Goal: Task Accomplishment & Management: Use online tool/utility

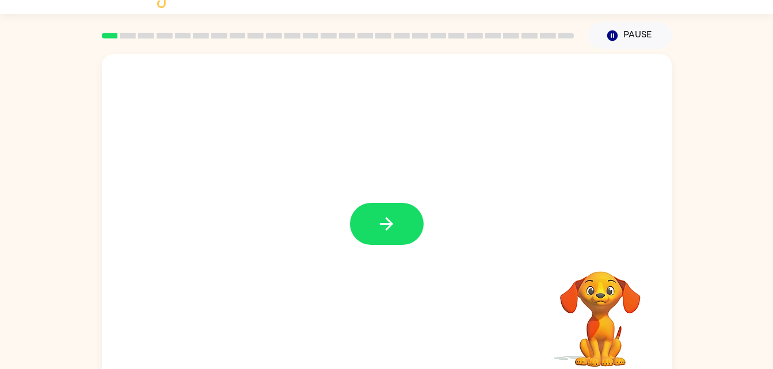
scroll to position [33, 0]
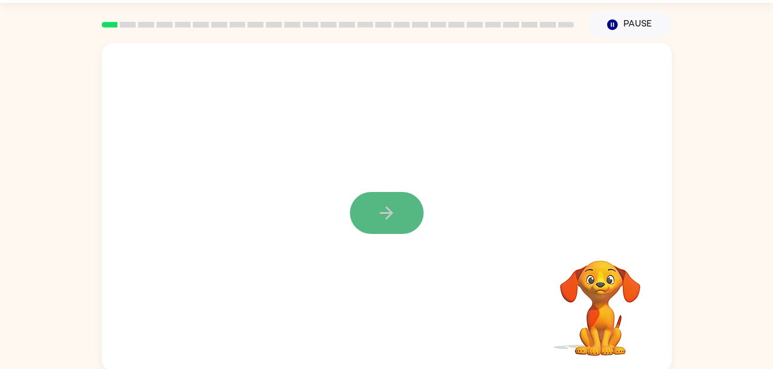
click at [398, 220] on button "button" at bounding box center [387, 213] width 74 height 42
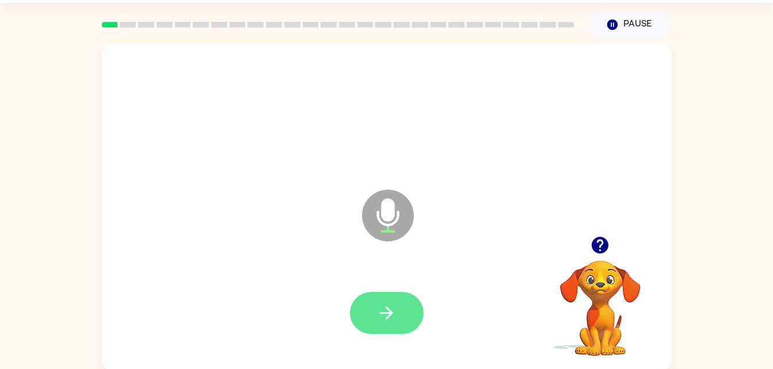
click at [391, 307] on icon "button" at bounding box center [386, 313] width 20 height 20
click at [403, 312] on button "button" at bounding box center [387, 313] width 74 height 42
click at [388, 307] on icon "button" at bounding box center [386, 313] width 20 height 20
click at [387, 308] on icon "button" at bounding box center [386, 313] width 13 height 13
click at [379, 318] on icon "button" at bounding box center [386, 313] width 20 height 20
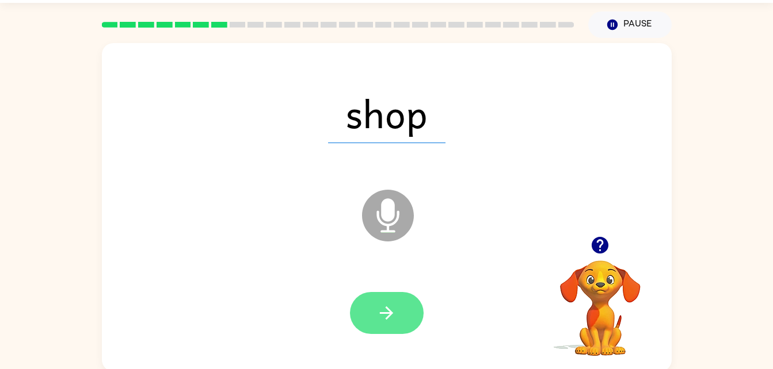
click at [375, 316] on button "button" at bounding box center [387, 313] width 74 height 42
click at [384, 317] on icon "button" at bounding box center [386, 313] width 20 height 20
click at [387, 304] on icon "button" at bounding box center [386, 313] width 20 height 20
click at [368, 311] on button "button" at bounding box center [387, 313] width 74 height 42
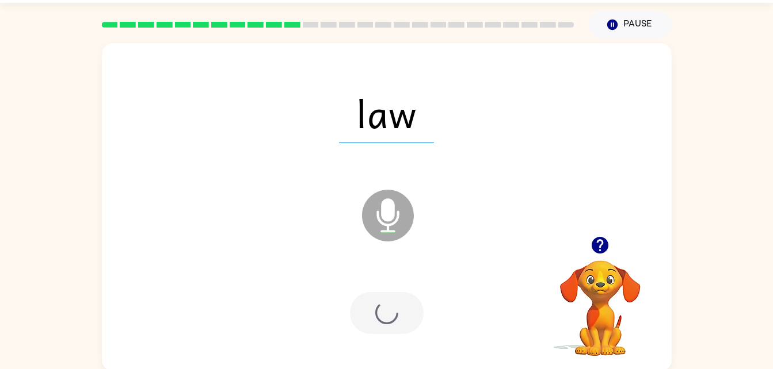
click at [384, 318] on div at bounding box center [387, 313] width 74 height 42
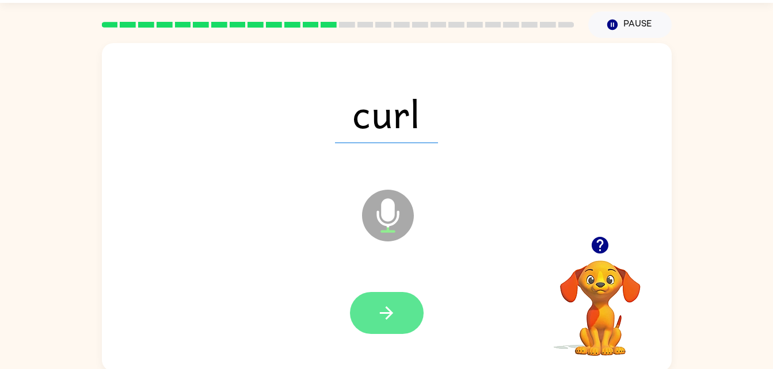
click at [392, 321] on icon "button" at bounding box center [386, 313] width 20 height 20
click at [387, 315] on icon "button" at bounding box center [386, 313] width 20 height 20
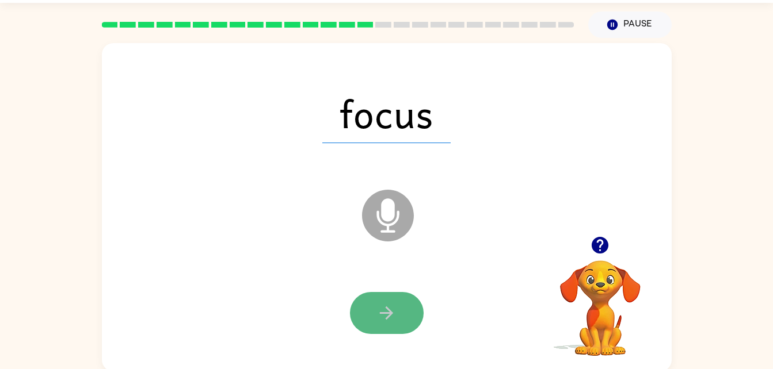
click at [394, 292] on button "button" at bounding box center [387, 313] width 74 height 42
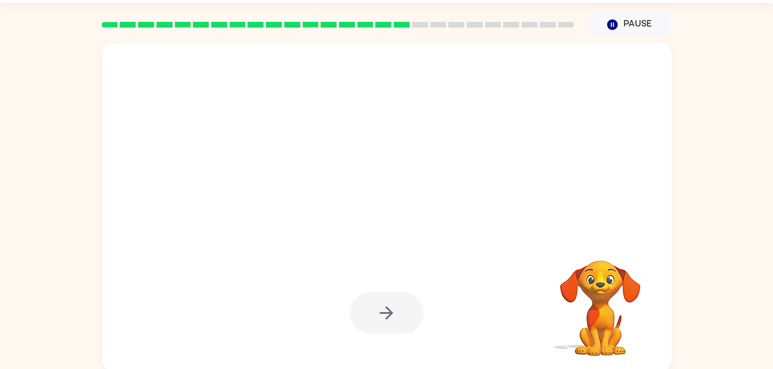
click at [374, 306] on div at bounding box center [387, 313] width 74 height 42
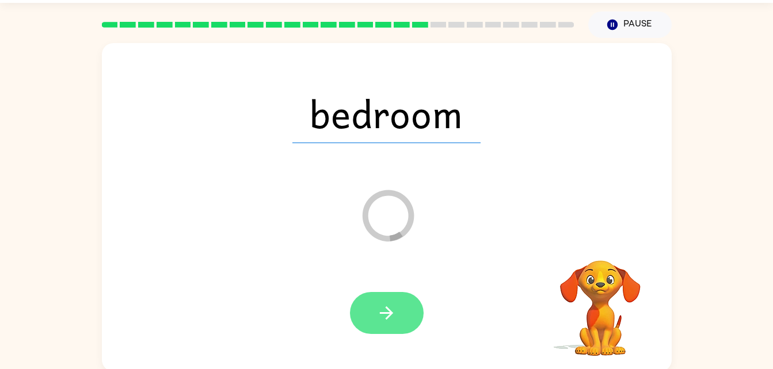
click at [389, 305] on icon "button" at bounding box center [386, 313] width 20 height 20
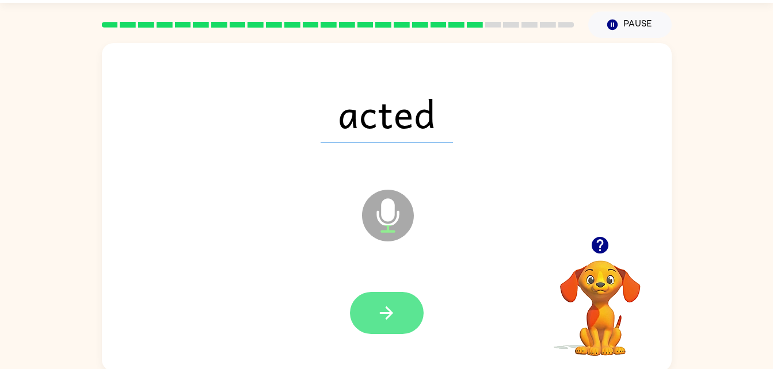
click at [383, 293] on button "button" at bounding box center [387, 313] width 74 height 42
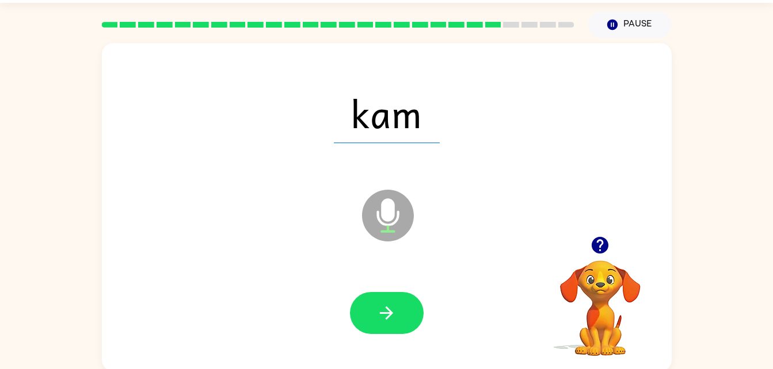
click at [388, 284] on div at bounding box center [386, 313] width 547 height 94
click at [360, 320] on button "button" at bounding box center [387, 313] width 74 height 42
click at [374, 317] on div at bounding box center [387, 313] width 74 height 42
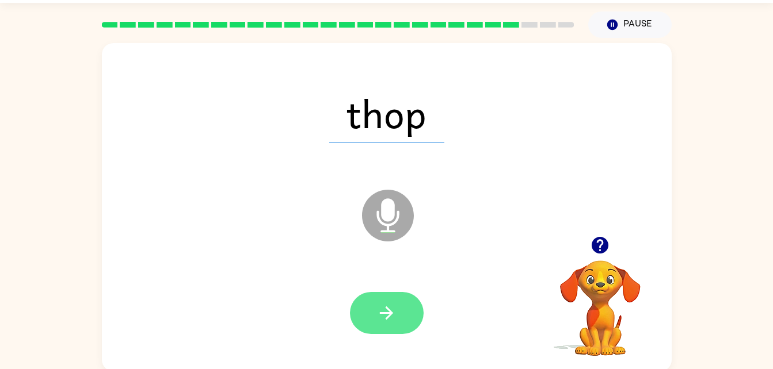
click at [411, 296] on button "button" at bounding box center [387, 313] width 74 height 42
click at [380, 302] on button "button" at bounding box center [387, 313] width 74 height 42
click at [375, 319] on button "button" at bounding box center [387, 313] width 74 height 42
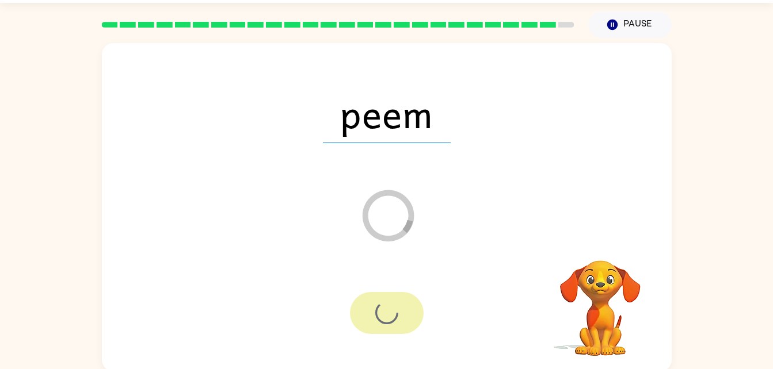
scroll to position [14, 0]
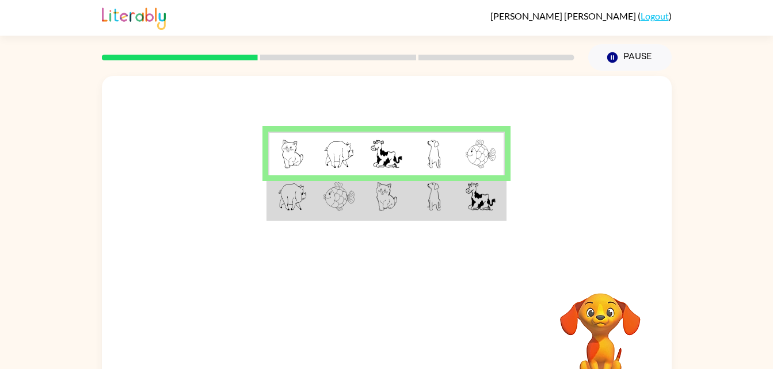
click at [314, 201] on td at bounding box center [291, 197] width 47 height 44
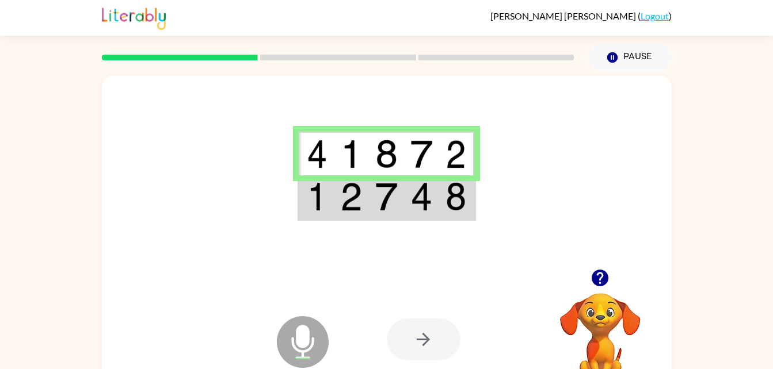
click at [410, 226] on div at bounding box center [387, 172] width 570 height 193
click at [449, 204] on img at bounding box center [455, 196] width 21 height 29
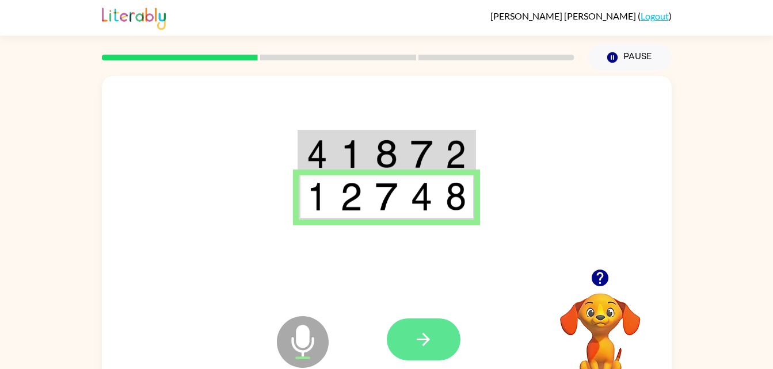
click at [431, 344] on icon "button" at bounding box center [423, 340] width 20 height 20
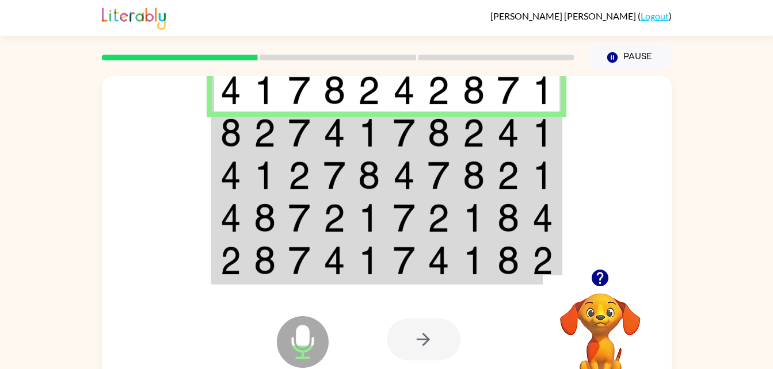
click at [274, 117] on td at bounding box center [264, 133] width 35 height 43
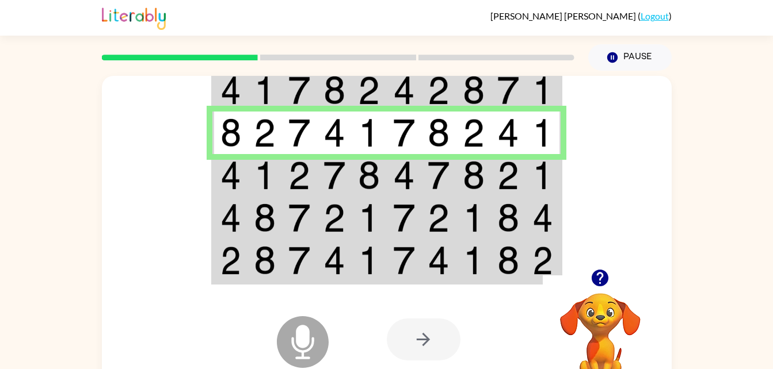
click at [291, 187] on img at bounding box center [299, 175] width 22 height 29
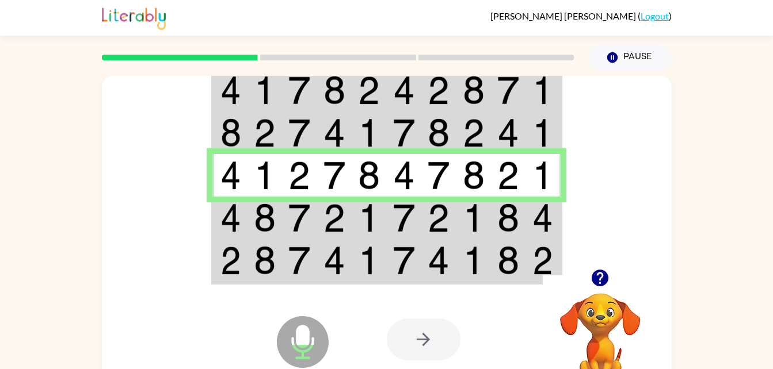
click at [231, 227] on img at bounding box center [230, 218] width 21 height 29
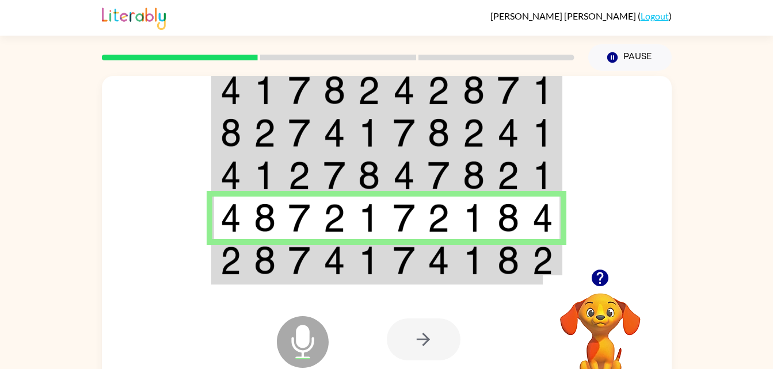
click at [337, 269] on img at bounding box center [334, 260] width 22 height 29
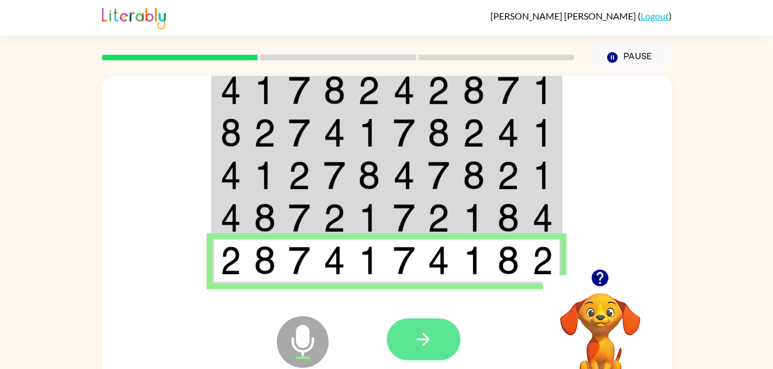
click at [429, 328] on button "button" at bounding box center [424, 340] width 74 height 42
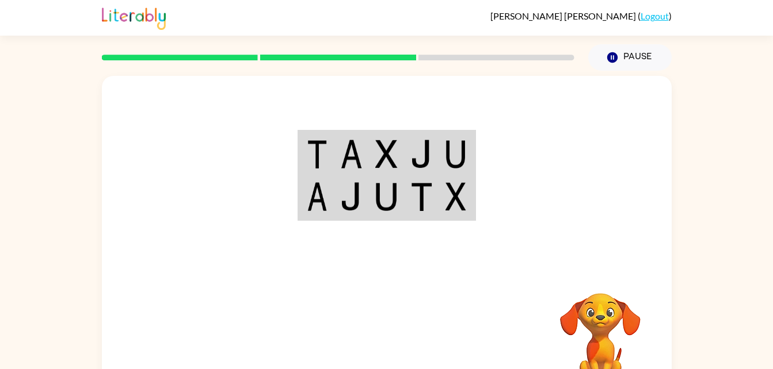
click at [433, 170] on td at bounding box center [421, 154] width 35 height 44
click at [446, 161] on img at bounding box center [455, 154] width 21 height 29
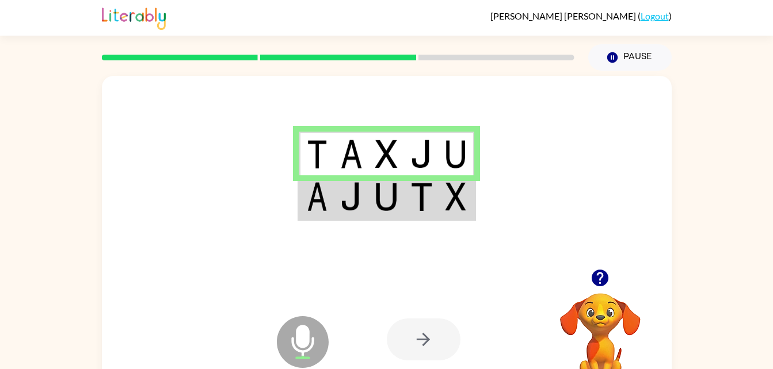
click at [356, 208] on img at bounding box center [351, 196] width 22 height 29
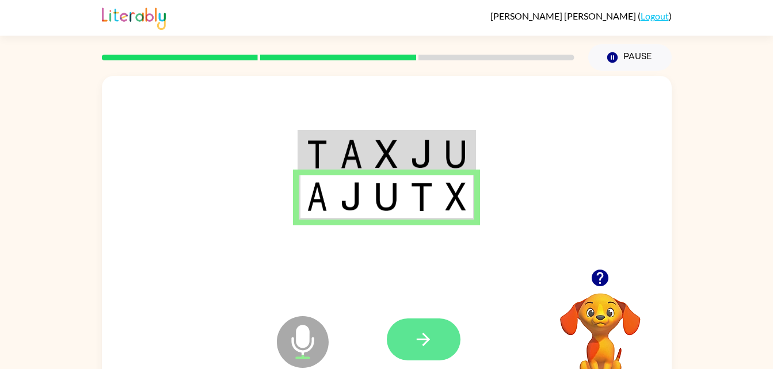
click at [425, 358] on button "button" at bounding box center [424, 340] width 74 height 42
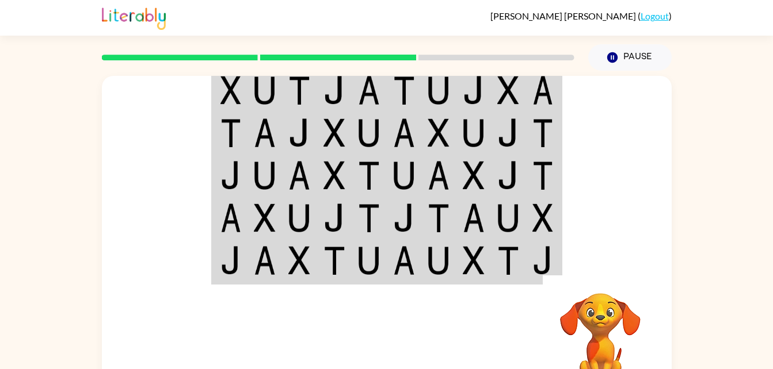
scroll to position [2, 0]
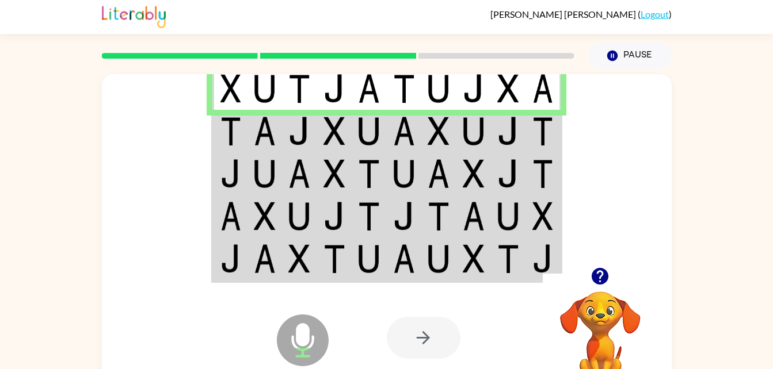
click at [258, 97] on img at bounding box center [265, 88] width 22 height 29
click at [298, 134] on img at bounding box center [299, 131] width 22 height 29
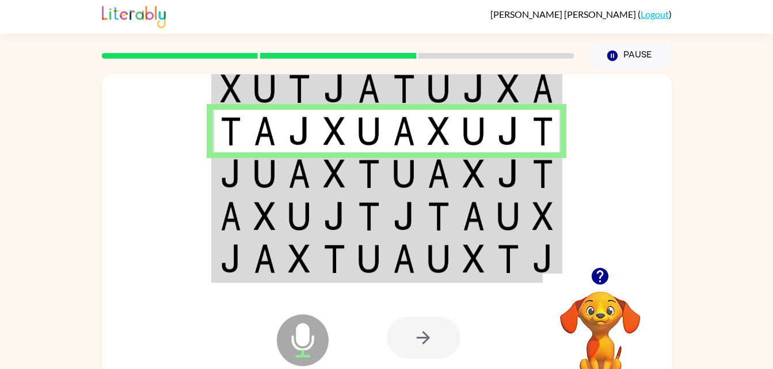
click at [262, 167] on img at bounding box center [265, 173] width 22 height 29
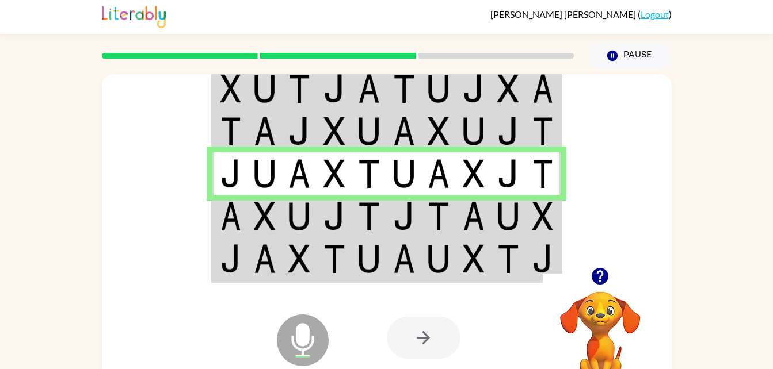
click at [289, 227] on img at bounding box center [299, 216] width 22 height 29
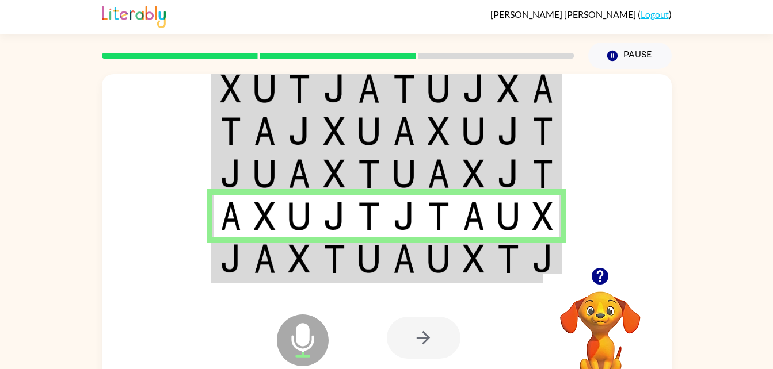
click at [305, 272] on icon at bounding box center [302, 315] width 29 height 86
click at [300, 270] on img at bounding box center [299, 259] width 22 height 29
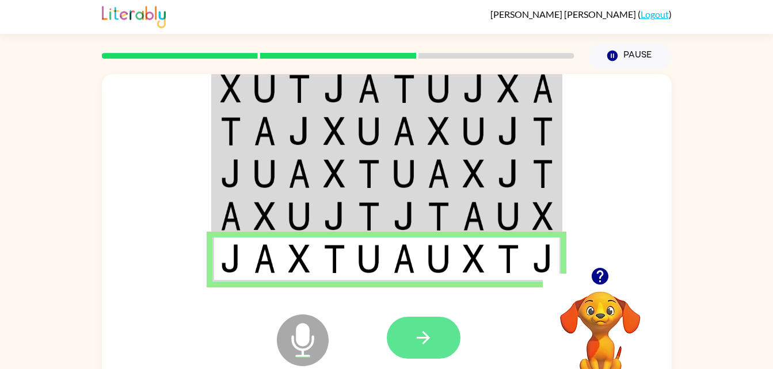
click at [429, 319] on button "button" at bounding box center [424, 338] width 74 height 42
click at [423, 334] on div at bounding box center [472, 337] width 170 height 129
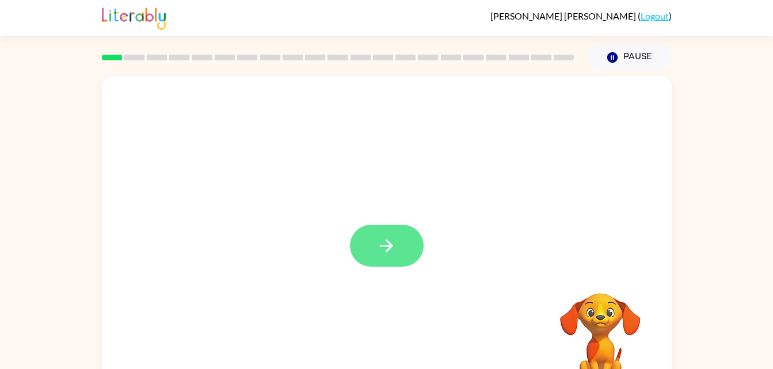
click at [397, 247] on button "button" at bounding box center [387, 246] width 74 height 42
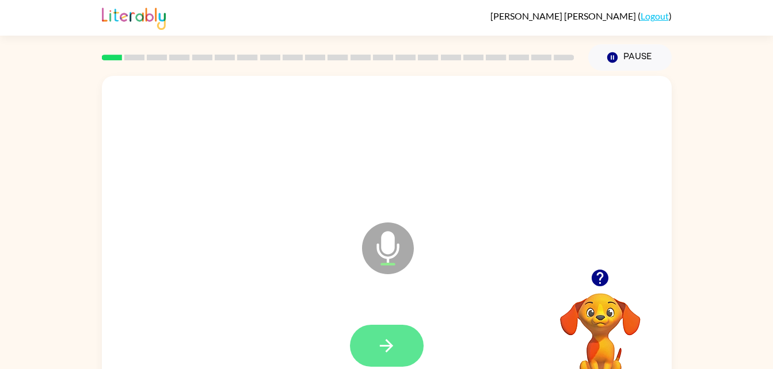
click at [369, 334] on button "button" at bounding box center [387, 346] width 74 height 42
click at [381, 345] on icon "button" at bounding box center [386, 346] width 20 height 20
click at [383, 331] on button "button" at bounding box center [387, 346] width 74 height 42
click at [393, 337] on icon "button" at bounding box center [386, 346] width 20 height 20
click at [381, 351] on icon "button" at bounding box center [386, 346] width 20 height 20
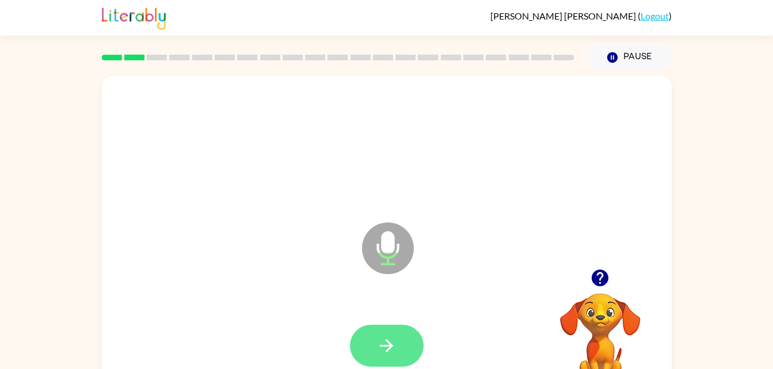
click at [377, 343] on icon "button" at bounding box center [386, 346] width 20 height 20
click at [376, 346] on icon "button" at bounding box center [386, 346] width 20 height 20
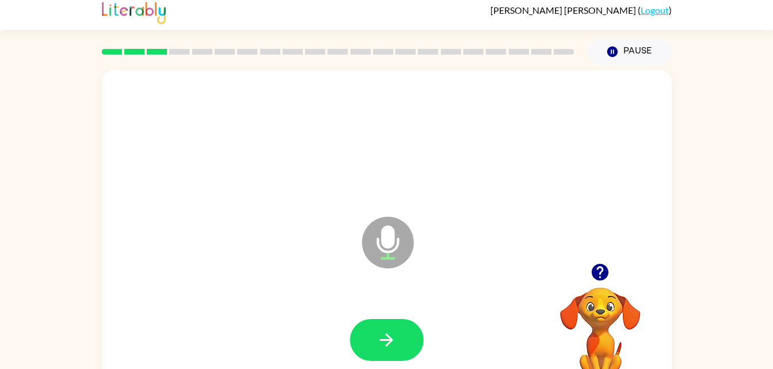
scroll to position [6, 0]
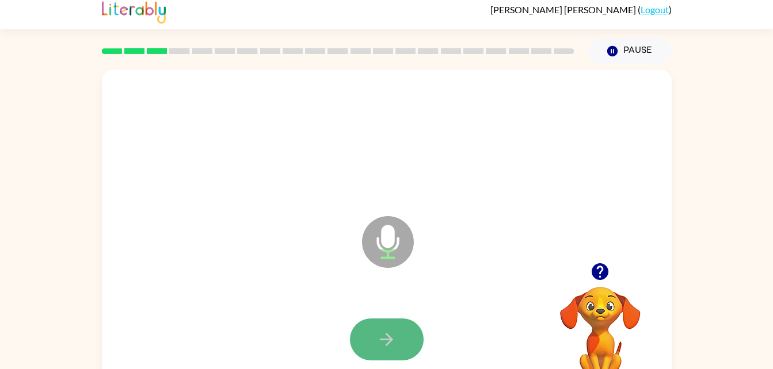
click at [391, 339] on icon "button" at bounding box center [386, 339] width 13 height 13
click at [375, 334] on button "button" at bounding box center [387, 340] width 74 height 42
click at [391, 336] on icon "button" at bounding box center [386, 340] width 20 height 20
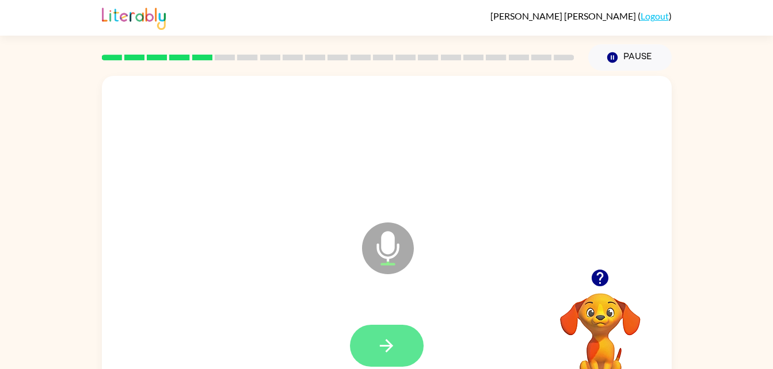
click at [375, 334] on button "button" at bounding box center [387, 346] width 74 height 42
click at [387, 334] on button "button" at bounding box center [387, 346] width 74 height 42
click at [379, 330] on button "button" at bounding box center [387, 346] width 74 height 42
click at [403, 334] on button "button" at bounding box center [387, 346] width 74 height 42
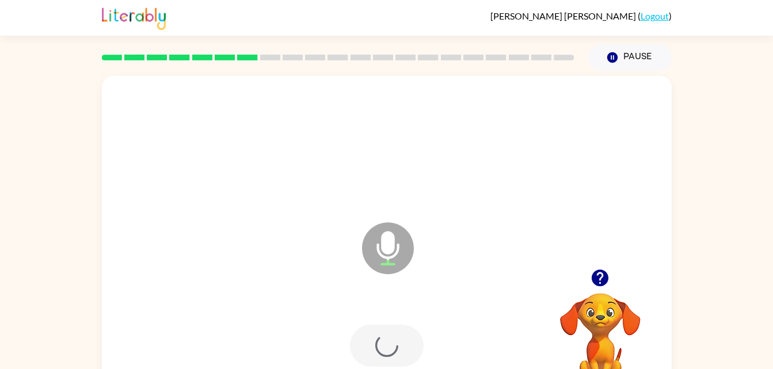
click at [366, 356] on div at bounding box center [387, 346] width 74 height 42
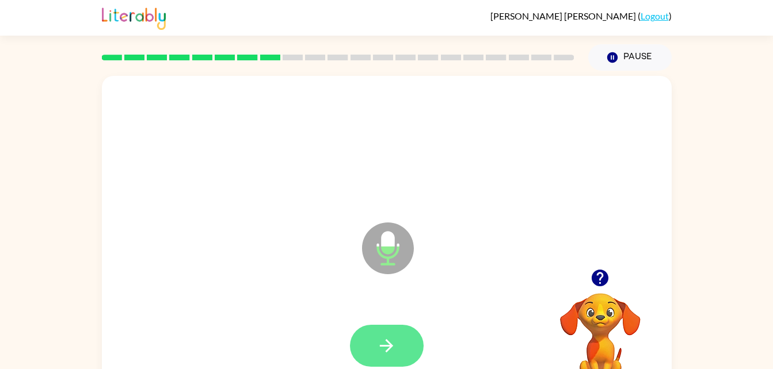
click at [377, 338] on icon "button" at bounding box center [386, 346] width 20 height 20
click at [379, 343] on icon "button" at bounding box center [386, 346] width 20 height 20
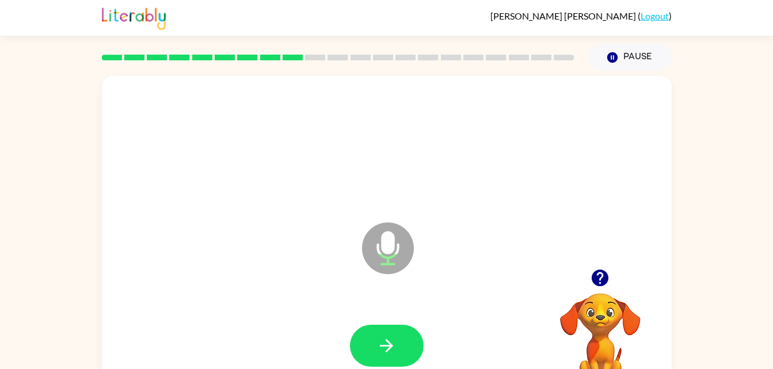
click at [599, 272] on icon "button" at bounding box center [599, 278] width 17 height 17
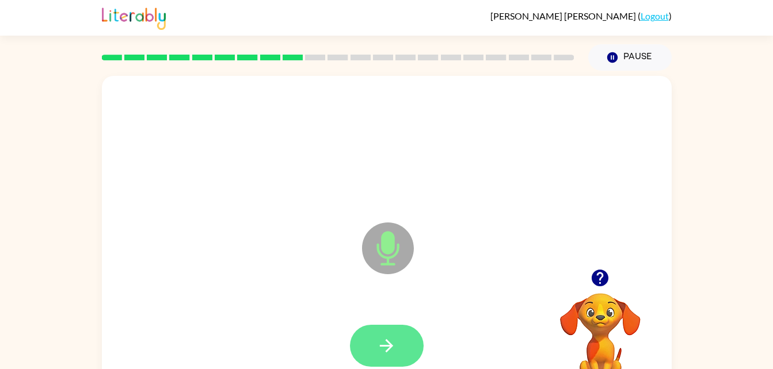
click at [371, 340] on button "button" at bounding box center [387, 346] width 74 height 42
click at [395, 337] on icon "button" at bounding box center [386, 346] width 20 height 20
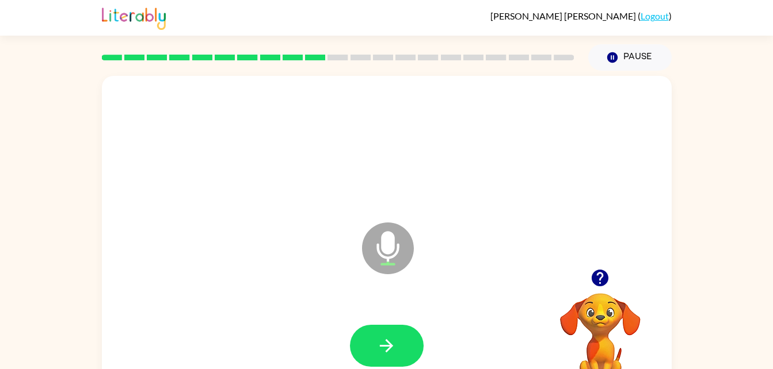
click at [366, 325] on div at bounding box center [387, 346] width 74 height 42
click at [383, 328] on button "button" at bounding box center [387, 346] width 74 height 42
click at [385, 333] on button "button" at bounding box center [387, 346] width 74 height 42
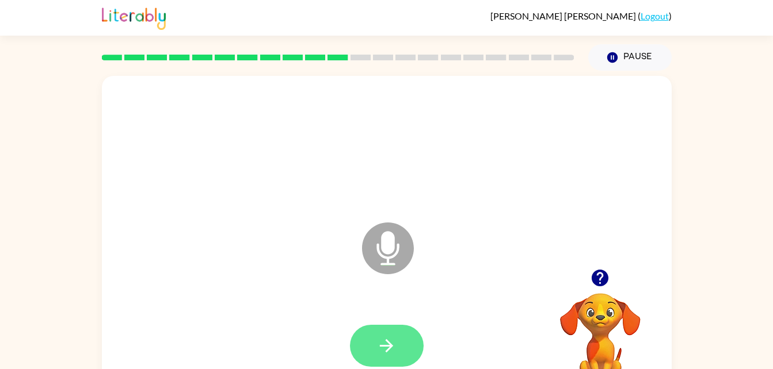
click at [392, 346] on icon "button" at bounding box center [386, 345] width 13 height 13
click at [370, 341] on button "button" at bounding box center [387, 346] width 74 height 42
click at [604, 282] on icon "button" at bounding box center [599, 278] width 17 height 17
click at [373, 340] on button "button" at bounding box center [387, 346] width 74 height 42
click at [390, 339] on icon "button" at bounding box center [386, 346] width 20 height 20
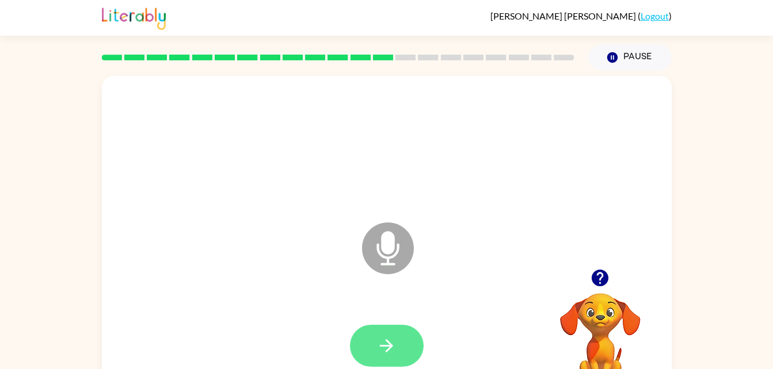
click at [390, 342] on icon "button" at bounding box center [386, 346] width 20 height 20
click at [401, 336] on button "button" at bounding box center [387, 346] width 74 height 42
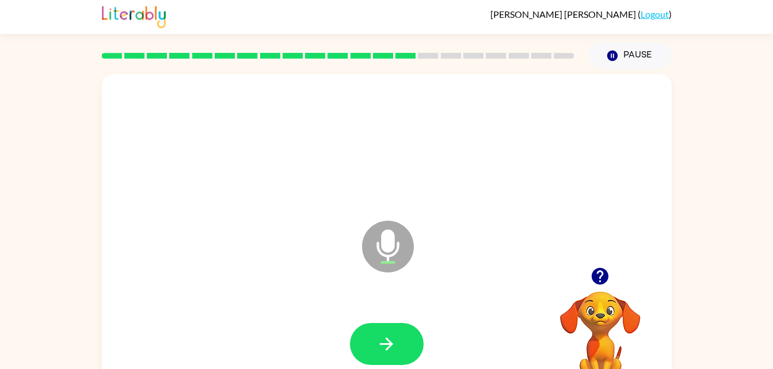
click at [599, 276] on icon "button" at bounding box center [599, 276] width 17 height 17
click at [368, 333] on button "button" at bounding box center [387, 344] width 74 height 42
click at [379, 348] on icon "button" at bounding box center [386, 344] width 20 height 20
click at [370, 323] on button "button" at bounding box center [387, 344] width 74 height 42
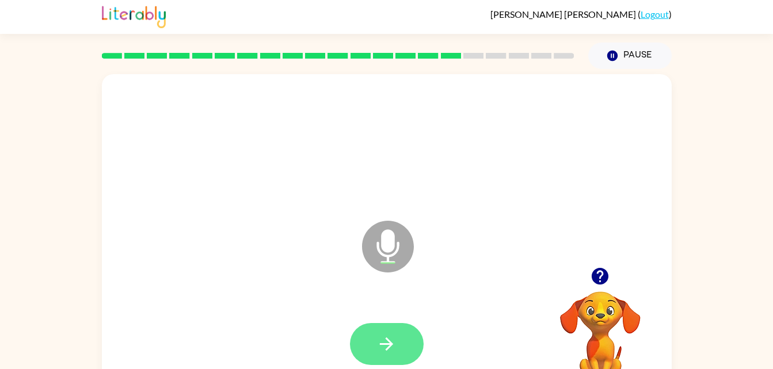
click at [373, 339] on button "button" at bounding box center [387, 344] width 74 height 42
click at [380, 333] on button "button" at bounding box center [387, 344] width 74 height 42
click at [372, 338] on button "button" at bounding box center [387, 344] width 74 height 42
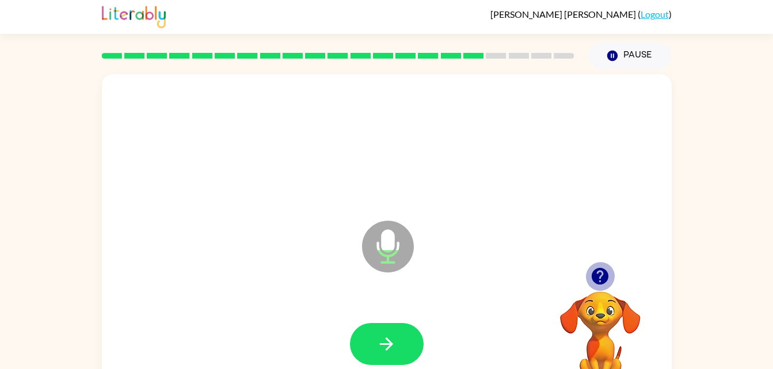
click at [604, 278] on icon "button" at bounding box center [599, 276] width 17 height 17
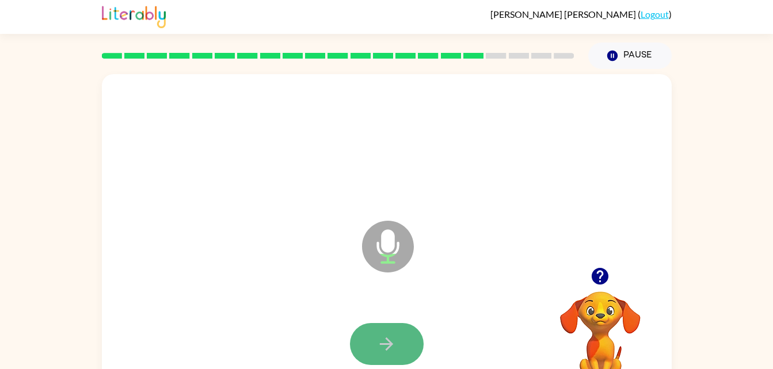
click at [365, 340] on button "button" at bounding box center [387, 344] width 74 height 42
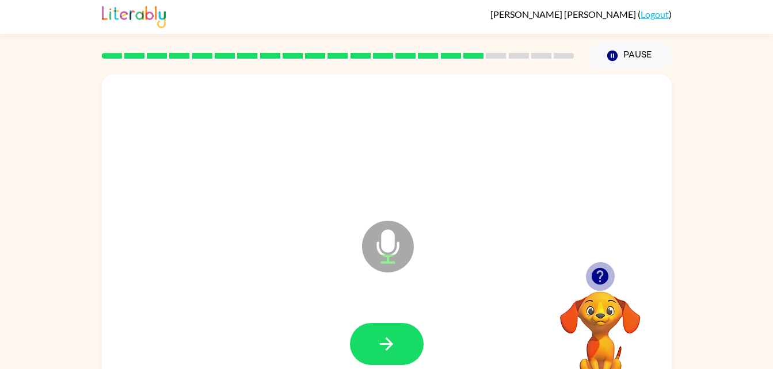
click at [599, 282] on icon "button" at bounding box center [599, 276] width 17 height 17
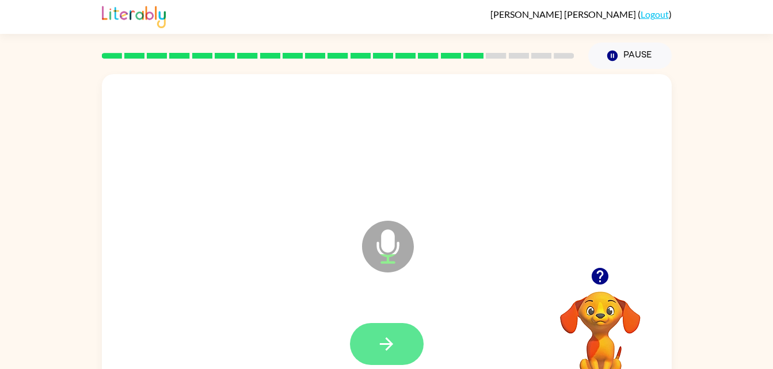
click at [412, 338] on button "button" at bounding box center [387, 344] width 74 height 42
click at [602, 283] on icon "button" at bounding box center [599, 276] width 17 height 17
click at [408, 360] on button "button" at bounding box center [387, 344] width 74 height 42
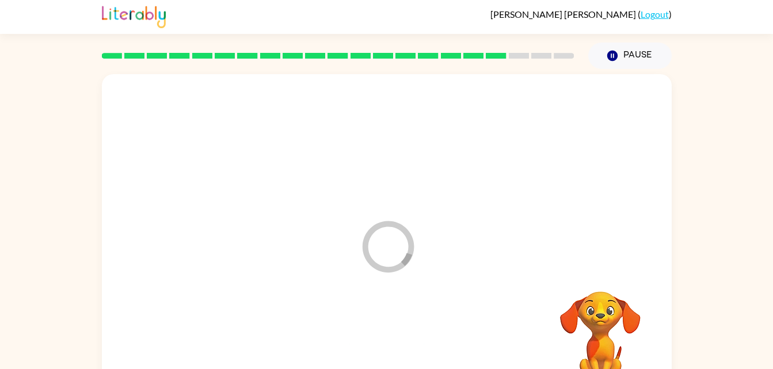
click at [392, 335] on div at bounding box center [386, 344] width 547 height 94
